Goal: Task Accomplishment & Management: Use online tool/utility

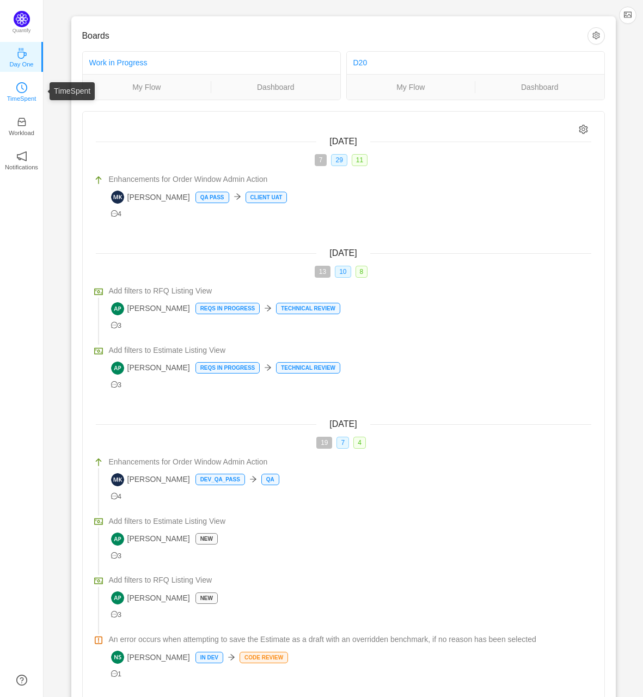
click at [23, 88] on icon "icon: clock-circle" at bounding box center [21, 87] width 11 height 11
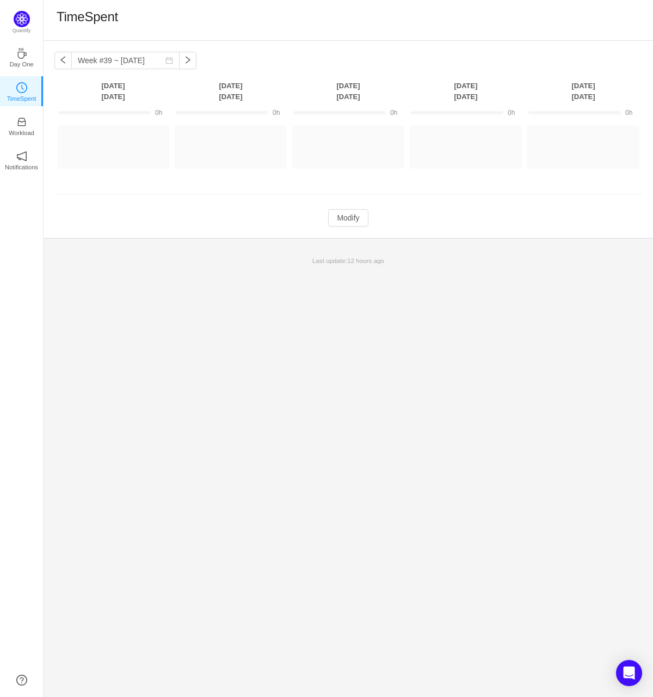
click at [93, 308] on div "Week #39 ~ [DATE] You have reached free plan limit. Upgrade [DATE] [DATE] [DATE…" at bounding box center [349, 369] width 610 height 656
click at [103, 144] on button "Log Time" at bounding box center [105, 141] width 60 height 17
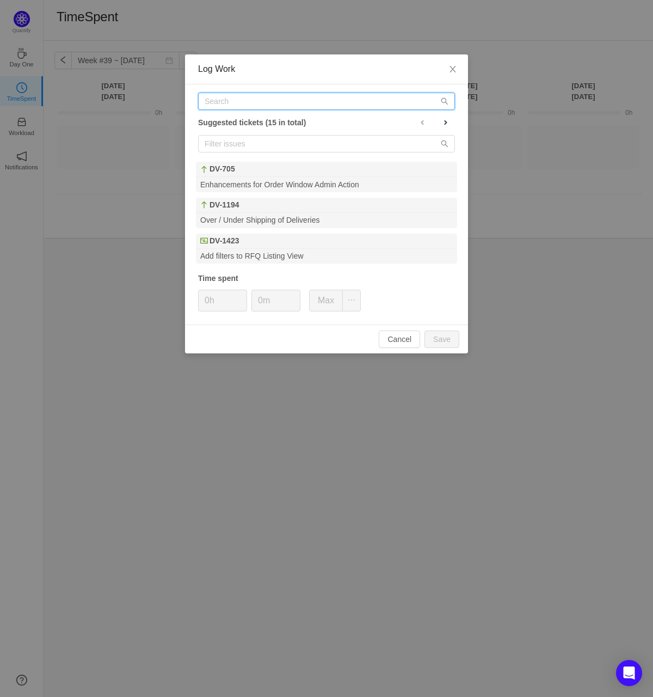
click at [271, 101] on input "text" at bounding box center [326, 101] width 257 height 17
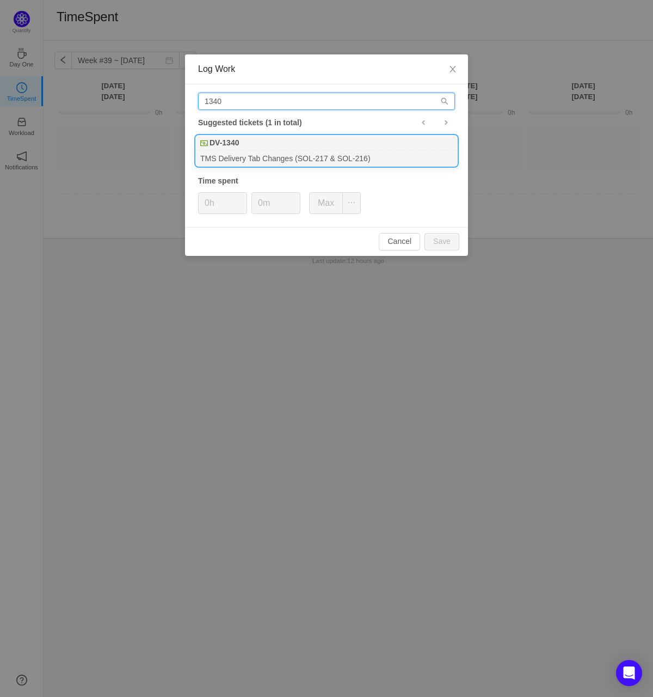
type input "1340"
click at [255, 157] on div "TMS Delivery Tab Changes (SOL-217 & SOL-216)" at bounding box center [326, 158] width 261 height 15
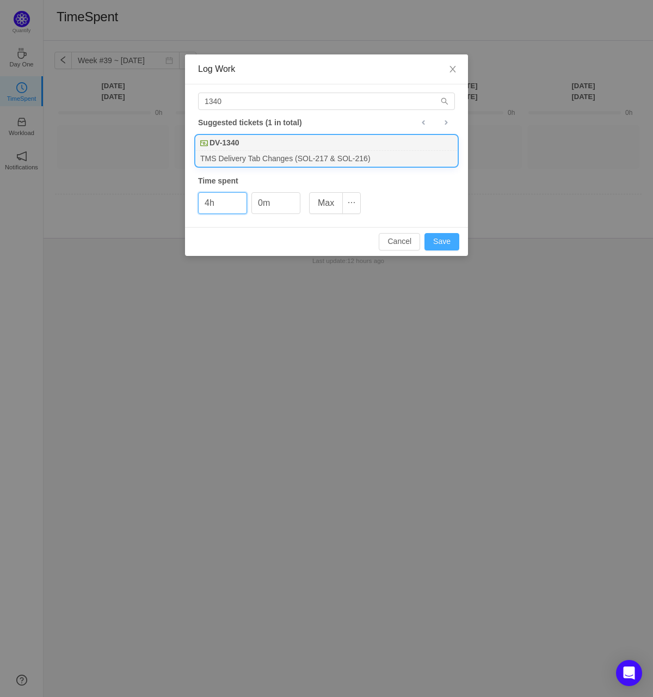
click at [433, 238] on button "Save" at bounding box center [442, 241] width 35 height 17
type input "0h"
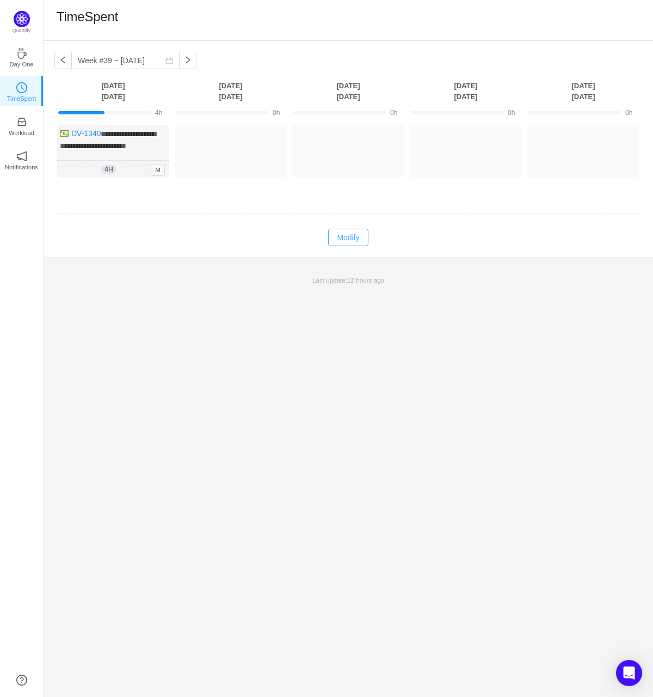
click at [343, 244] on button "Modify" at bounding box center [348, 237] width 40 height 17
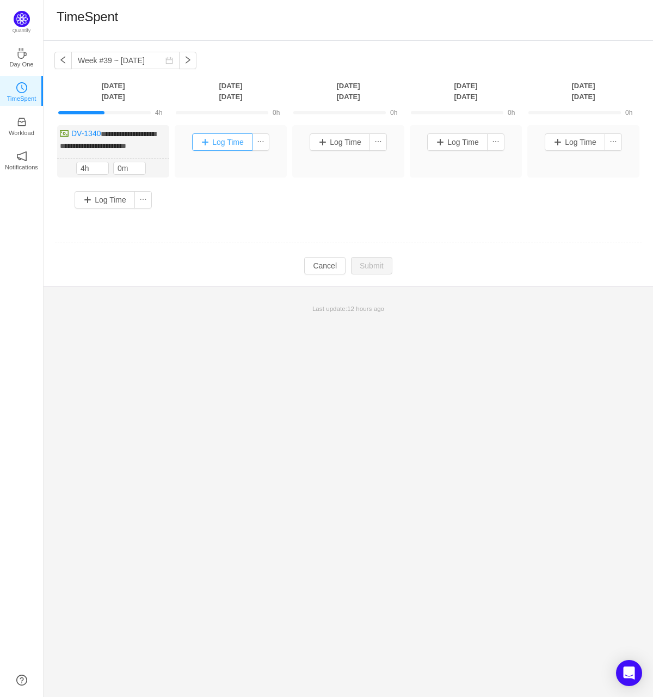
click at [216, 146] on button "Log Time" at bounding box center [222, 141] width 60 height 17
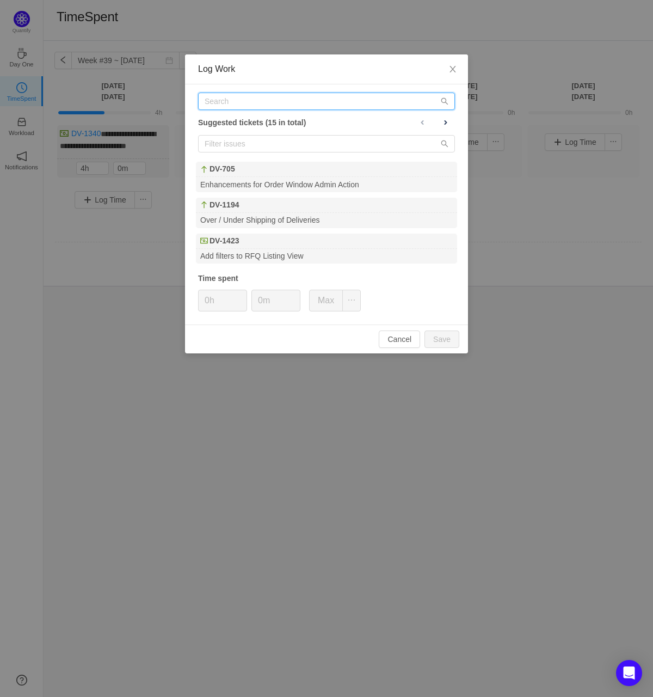
click at [247, 97] on input "text" at bounding box center [326, 101] width 257 height 17
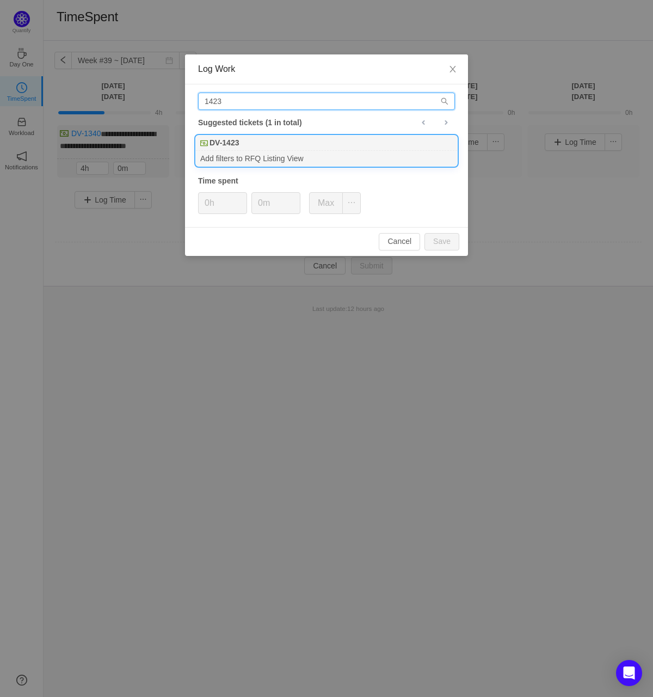
type input "1423"
click at [249, 152] on div "Add filters to RFQ Listing View" at bounding box center [326, 158] width 261 height 15
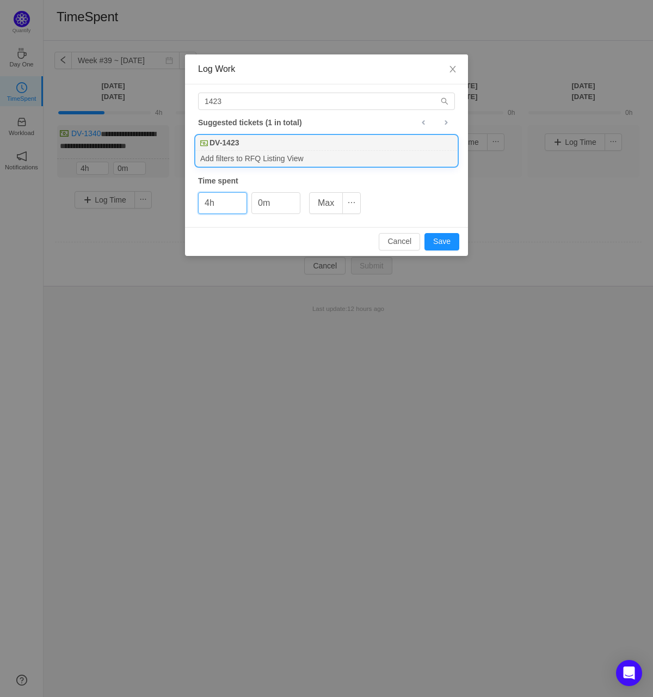
type input "4h"
click at [439, 249] on div "Cancel Save" at bounding box center [326, 241] width 283 height 29
click at [439, 248] on button "Save" at bounding box center [442, 241] width 35 height 17
type input "0h"
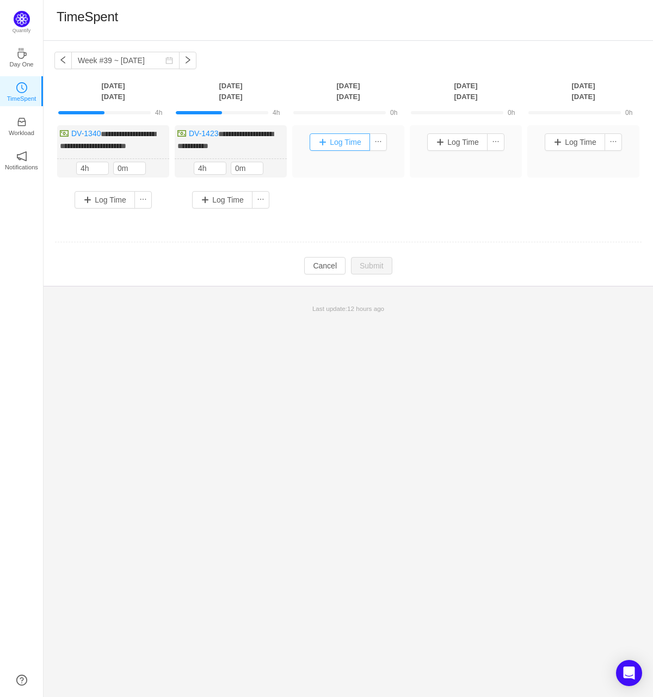
drag, startPoint x: 339, startPoint y: 130, endPoint x: 343, endPoint y: 137, distance: 7.6
click at [339, 130] on div "Log Time" at bounding box center [348, 142] width 107 height 28
click at [344, 138] on button "Log Time" at bounding box center [340, 141] width 60 height 17
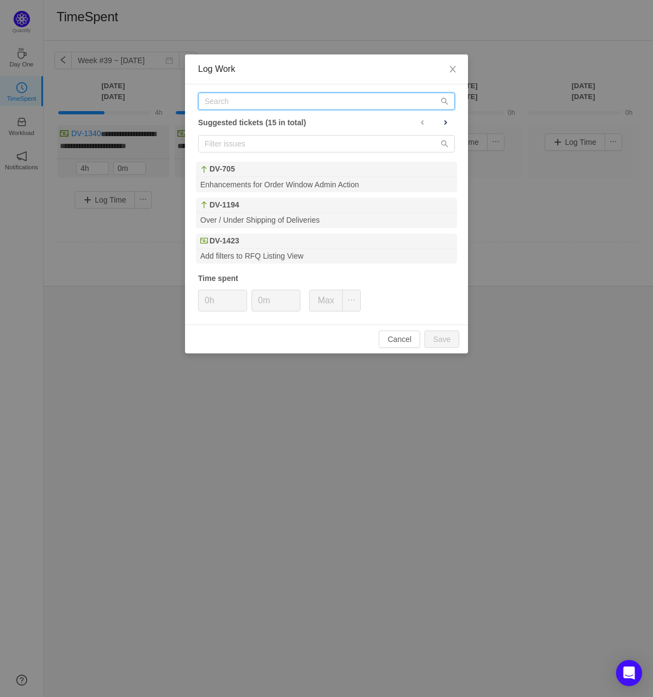
click at [314, 103] on input "text" at bounding box center [326, 101] width 257 height 17
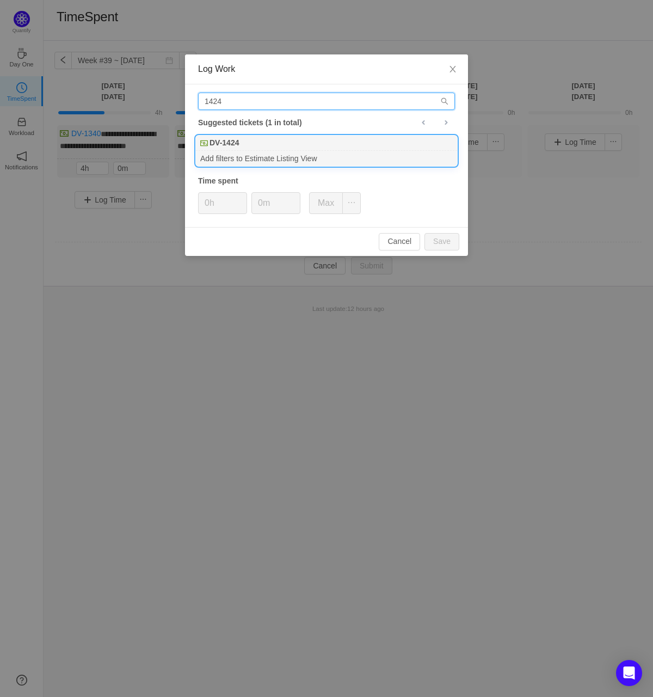
type input "1424"
click at [254, 146] on div "DV-1424" at bounding box center [326, 143] width 261 height 15
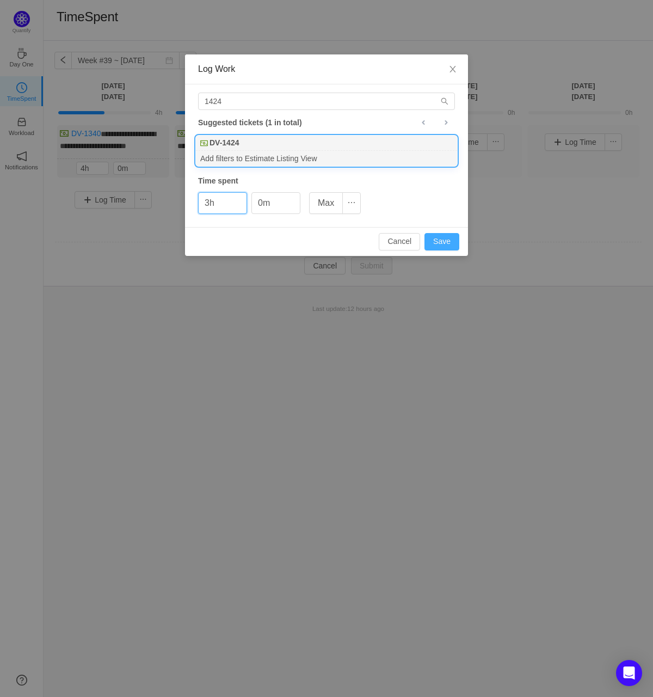
click at [450, 238] on button "Save" at bounding box center [442, 241] width 35 height 17
type input "0h"
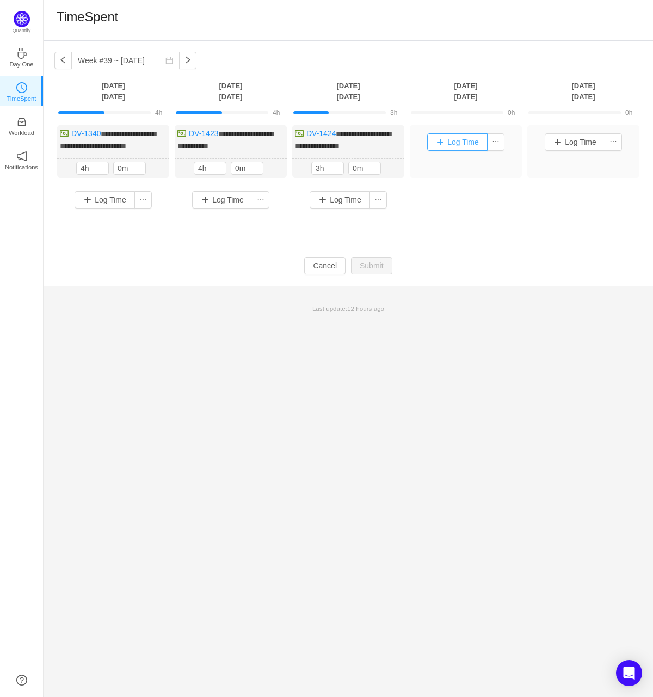
click at [455, 140] on button "Log Time" at bounding box center [457, 141] width 60 height 17
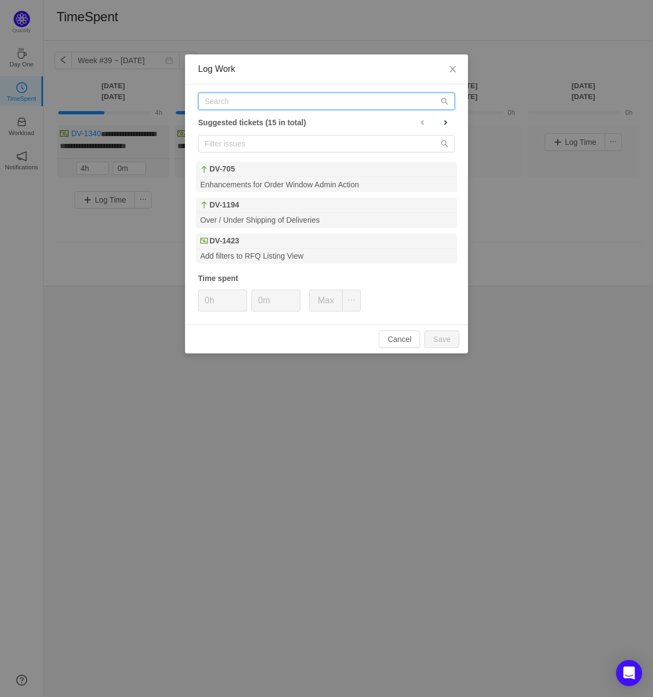
click at [270, 100] on input "text" at bounding box center [326, 101] width 257 height 17
click at [251, 100] on input "text" at bounding box center [326, 101] width 257 height 17
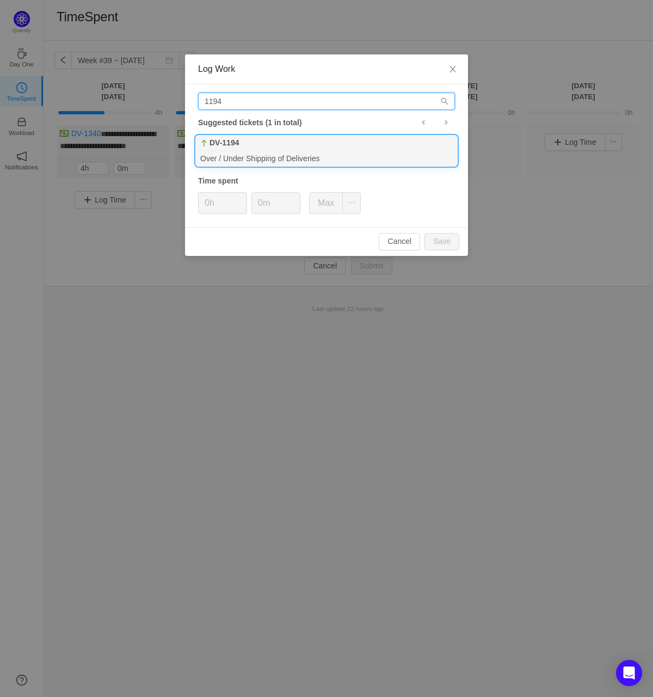
type input "1194"
click at [237, 150] on div "DV-1194" at bounding box center [326, 143] width 261 height 15
click at [440, 243] on button "Save" at bounding box center [442, 241] width 35 height 17
type input "0h"
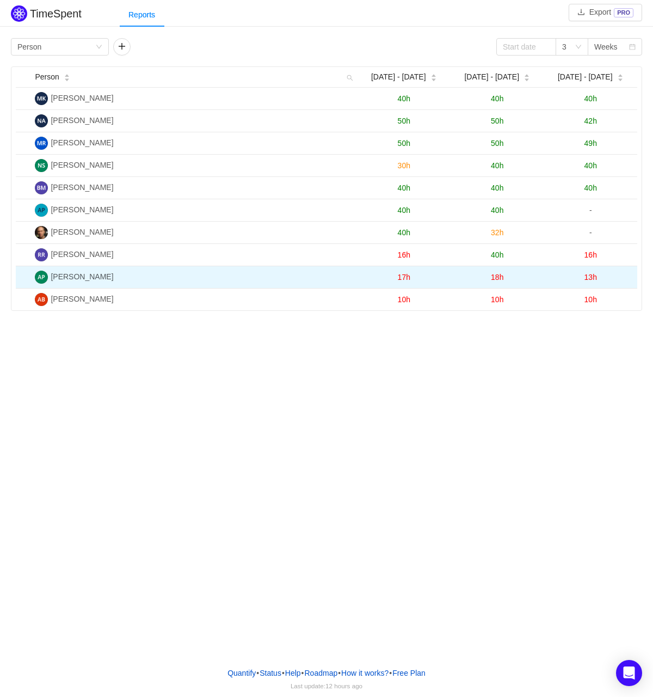
click at [593, 273] on span "13h" at bounding box center [591, 277] width 13 height 9
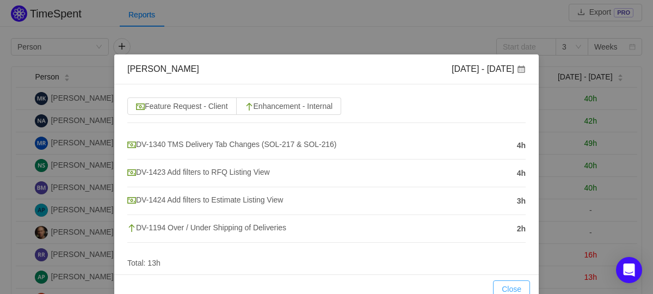
click at [501, 282] on button "Close" at bounding box center [511, 288] width 37 height 17
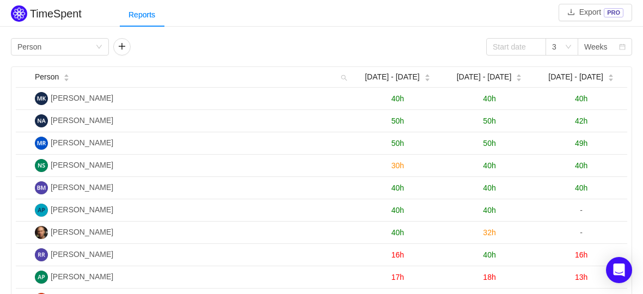
click at [582, 95] on span "40h" at bounding box center [581, 98] width 13 height 9
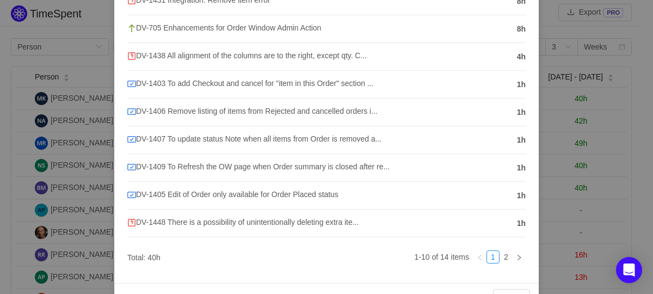
scroll to position [181, 0]
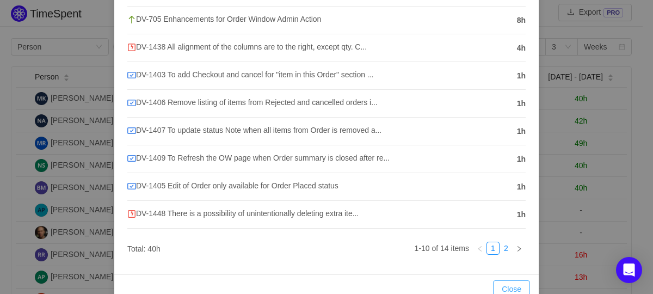
click at [502, 254] on link "2" at bounding box center [506, 248] width 12 height 12
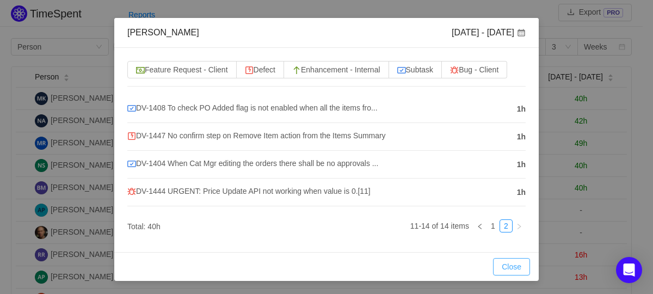
click at [511, 263] on button "Close" at bounding box center [511, 266] width 37 height 17
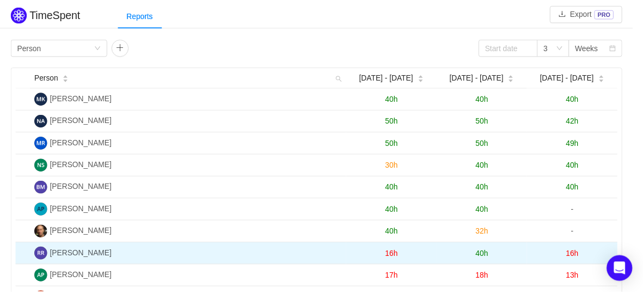
scroll to position [0, 0]
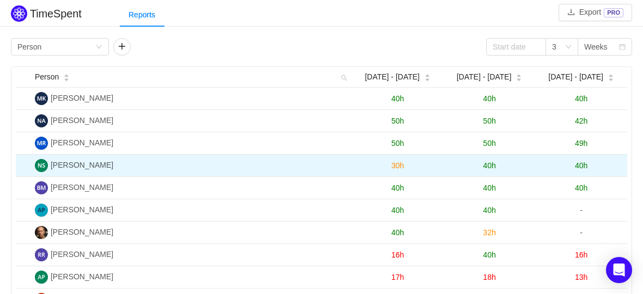
click at [581, 165] on span "40h" at bounding box center [581, 165] width 13 height 9
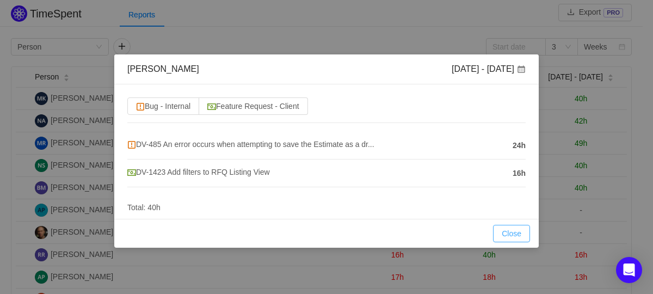
click at [517, 229] on button "Close" at bounding box center [511, 233] width 37 height 17
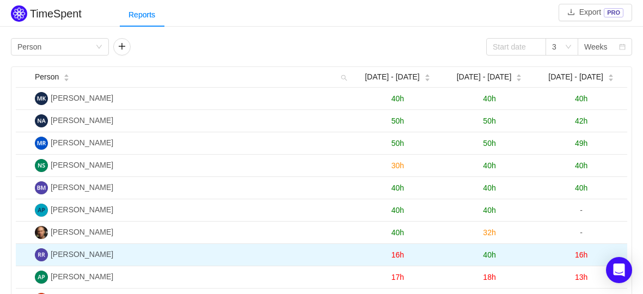
click at [578, 250] on span "16h" at bounding box center [581, 254] width 13 height 9
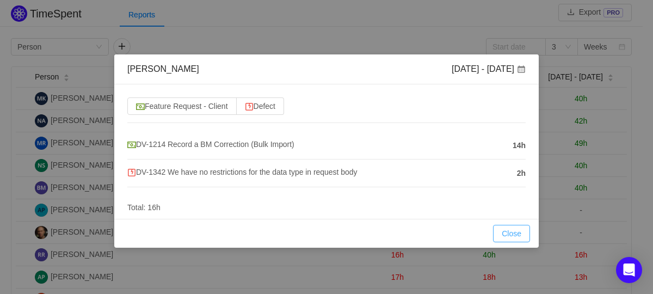
click at [526, 232] on button "Close" at bounding box center [511, 233] width 37 height 17
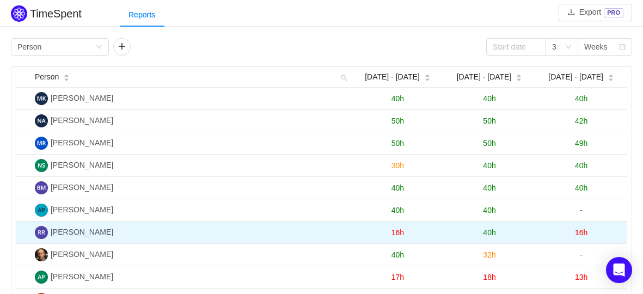
click at [576, 232] on span "16h" at bounding box center [581, 232] width 13 height 9
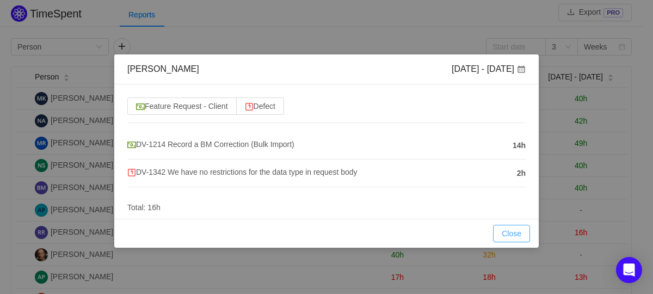
click at [513, 225] on button "Close" at bounding box center [511, 233] width 37 height 17
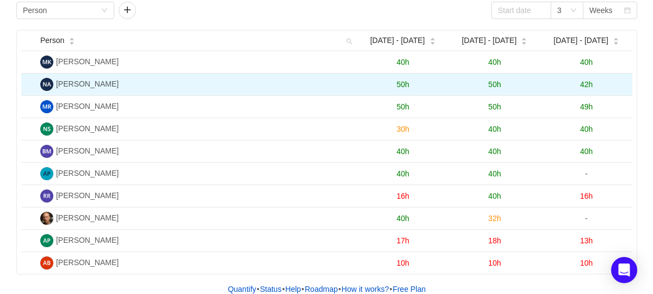
scroll to position [41, 0]
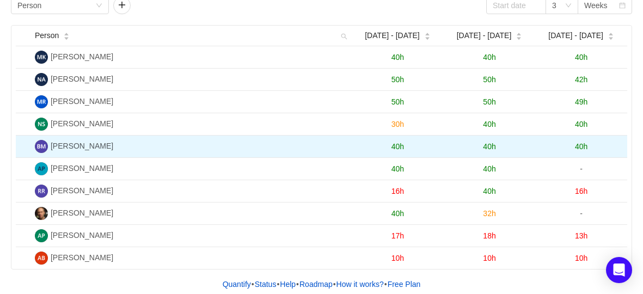
click at [582, 144] on span "40h" at bounding box center [581, 146] width 13 height 9
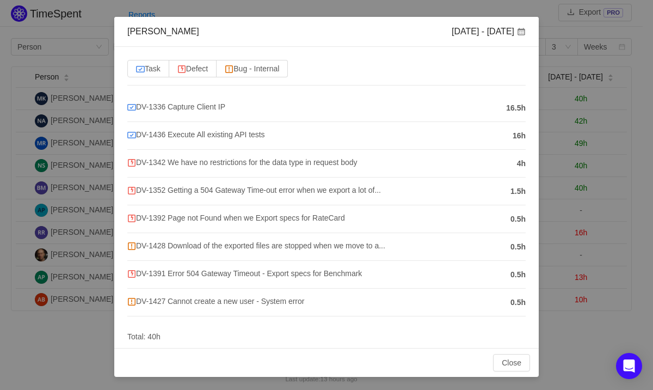
scroll to position [35, 0]
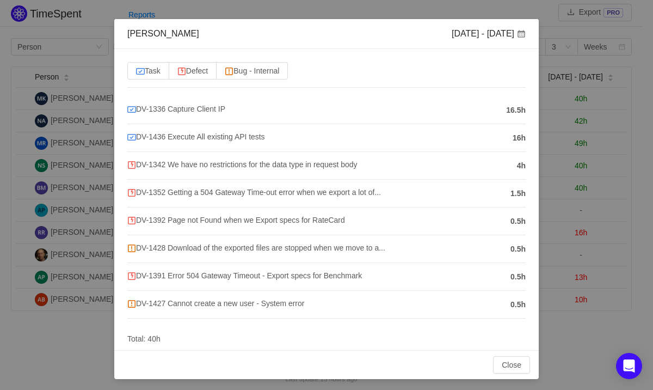
click at [66, 118] on div "Bojan Markov Sep 22 - 28 Task Defect Bug - Internal DV-1336 Capture Client IP 1…" at bounding box center [326, 195] width 653 height 390
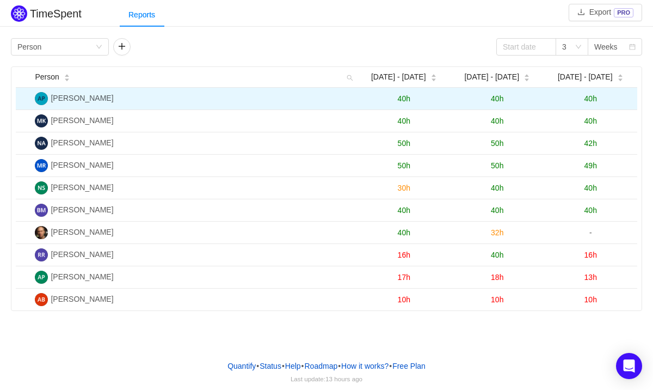
click at [591, 97] on span "40h" at bounding box center [591, 98] width 13 height 9
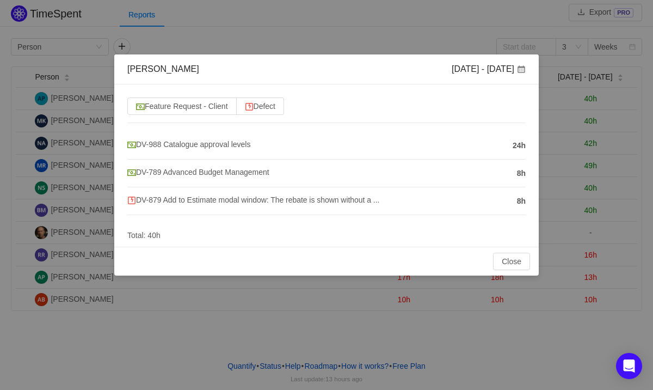
click at [100, 247] on div "[PERSON_NAME] [DATE] - [DATE] Feature Request - Client Defect DV-988 Catalogue …" at bounding box center [326, 195] width 653 height 390
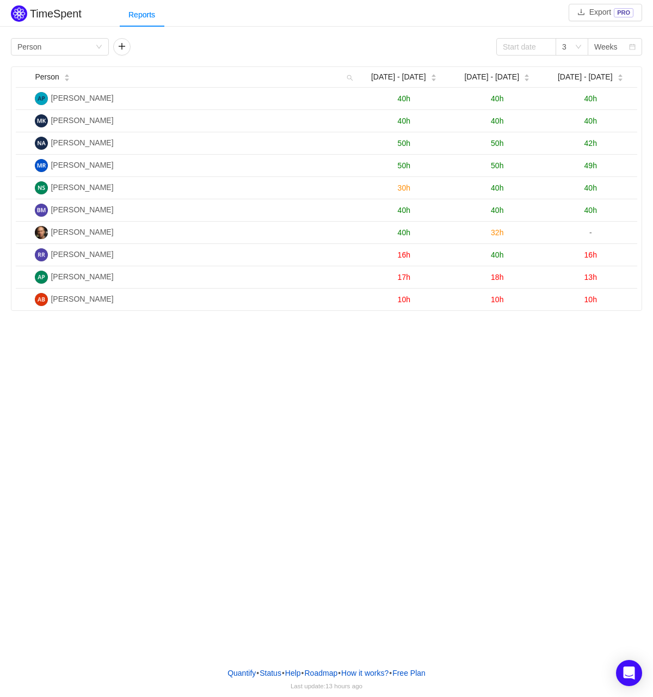
click at [507, 390] on div "TimeSpent Export PRO Reports Group by Person 3 Weeks Person Sep 8 - 14 Sep 15 -…" at bounding box center [326, 329] width 653 height 658
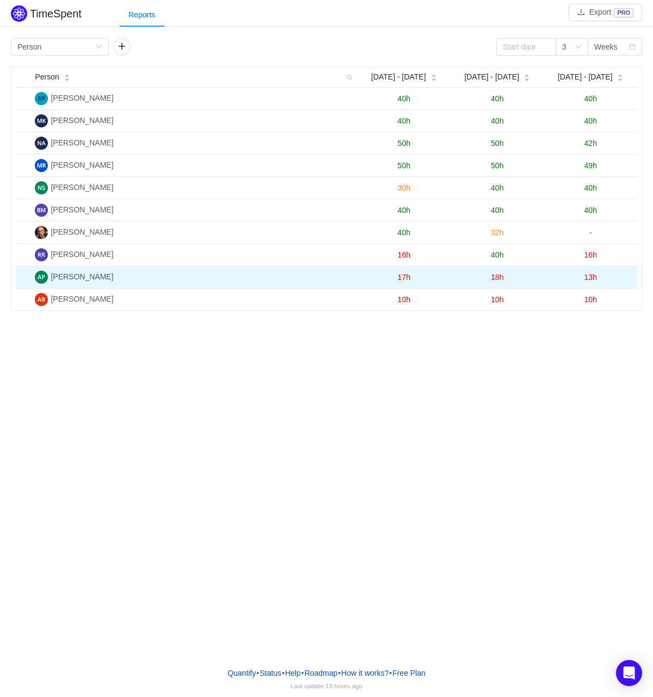
click at [406, 283] on td "17h" at bounding box center [404, 277] width 93 height 22
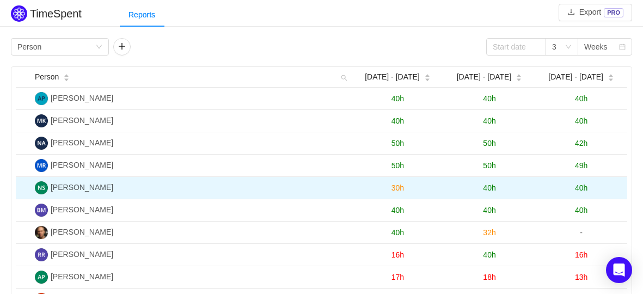
click at [581, 186] on span "40h" at bounding box center [581, 187] width 13 height 9
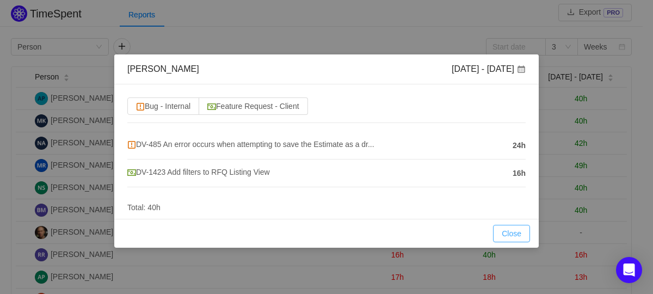
click at [509, 225] on button "Close" at bounding box center [511, 233] width 37 height 17
